Goal: Ask a question

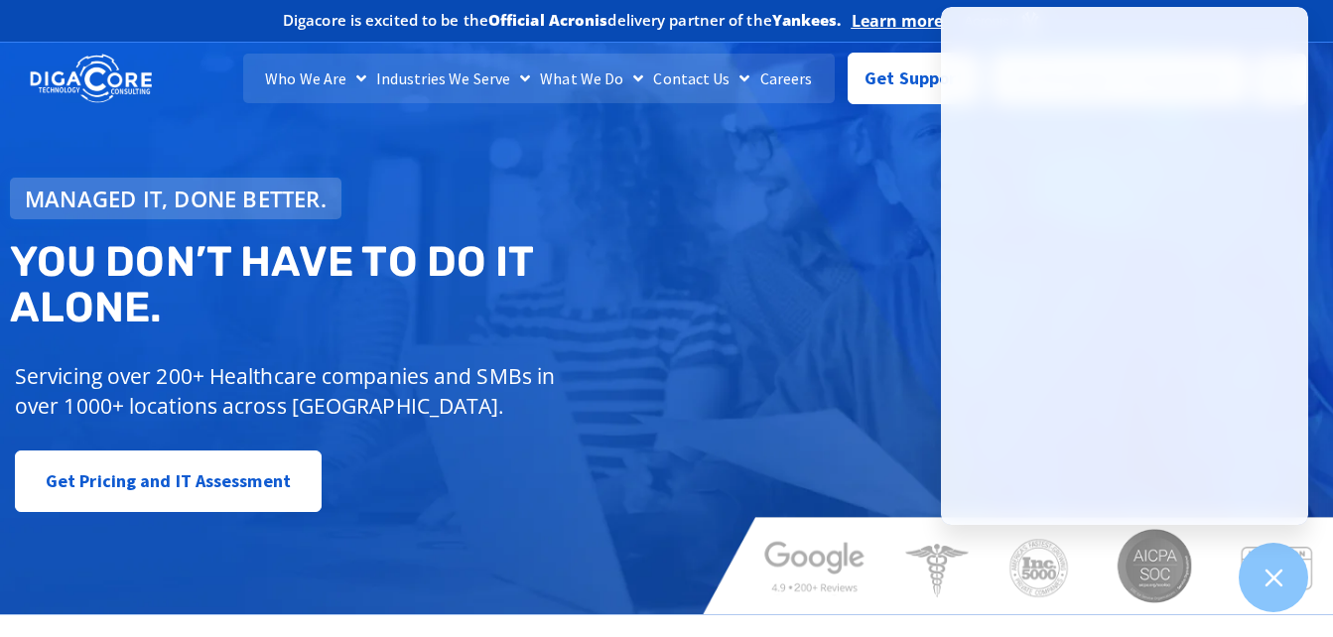
click at [676, 311] on h2 "You don’t have to do IT alone." at bounding box center [345, 284] width 671 height 91
click at [884, 93] on link "Get Support" at bounding box center [913, 71] width 132 height 52
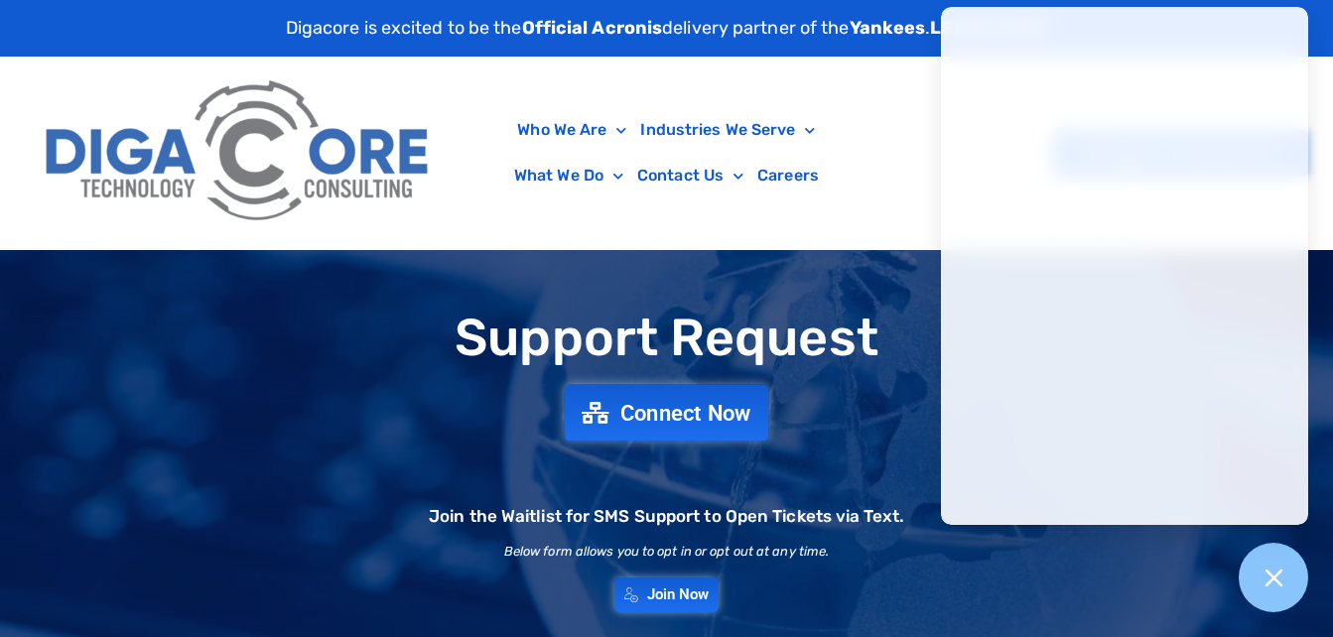
click at [724, 402] on span "Connect Now" at bounding box center [685, 413] width 131 height 22
